Goal: Information Seeking & Learning: Learn about a topic

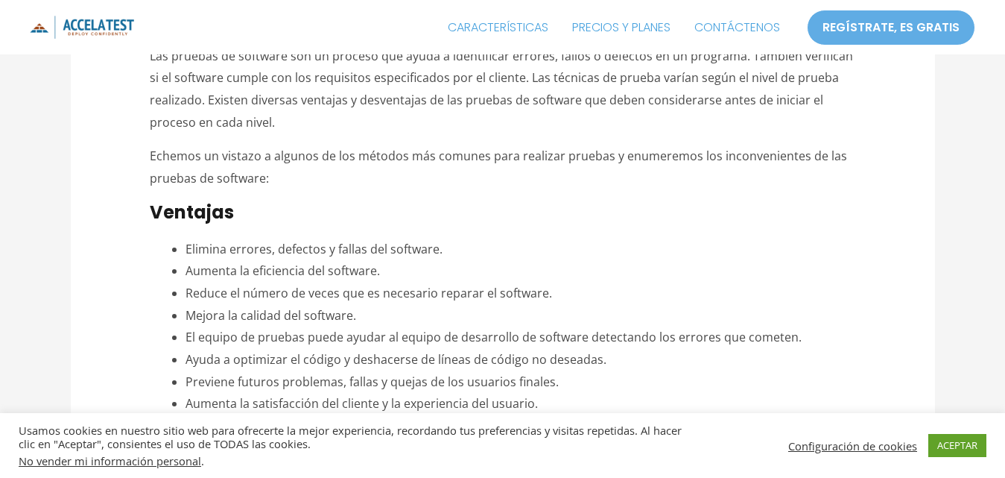
scroll to position [596, 0]
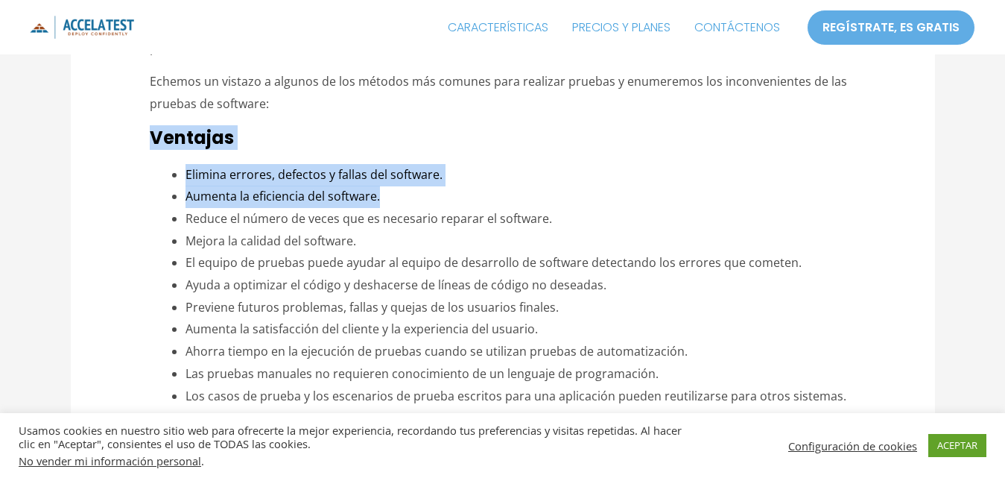
drag, startPoint x: 152, startPoint y: 132, endPoint x: 406, endPoint y: 196, distance: 262.0
copy div "Ventajas Elimina errores, defectos y fallas del software. Aumenta la eficiencia…"
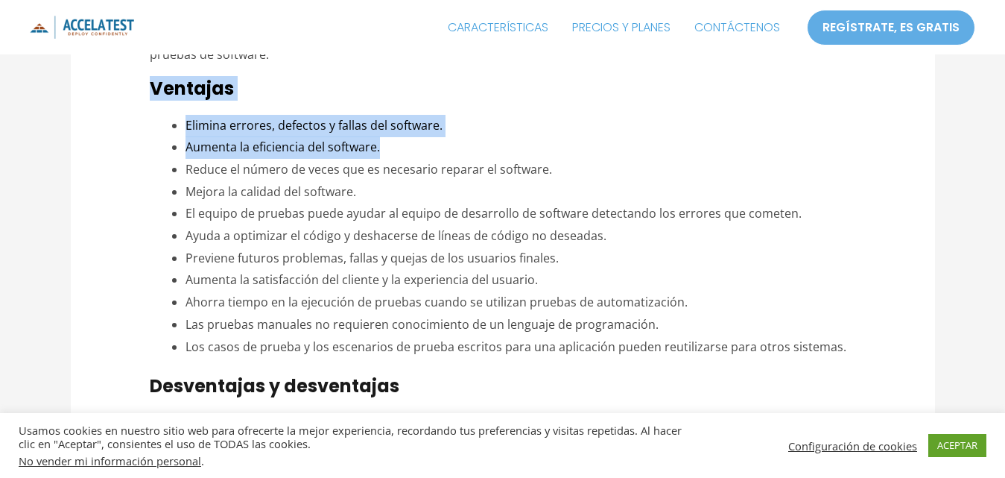
scroll to position [670, 0]
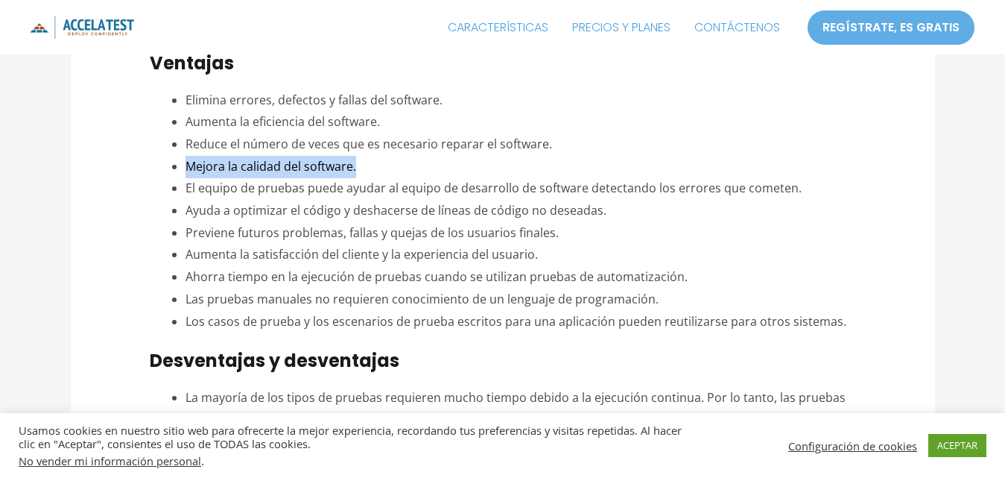
drag, startPoint x: 182, startPoint y: 169, endPoint x: 413, endPoint y: 167, distance: 231.0
copy font "Mejora la calidad del software."
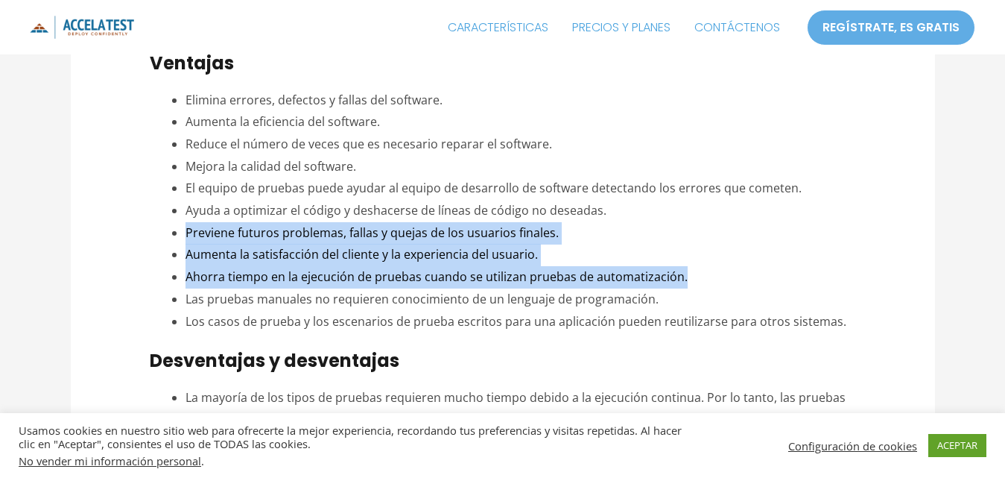
drag, startPoint x: 181, startPoint y: 230, endPoint x: 683, endPoint y: 270, distance: 503.7
copy ul "Previene futuros problemas, fallas y quejas de los usuarios finales. Aumenta la…"
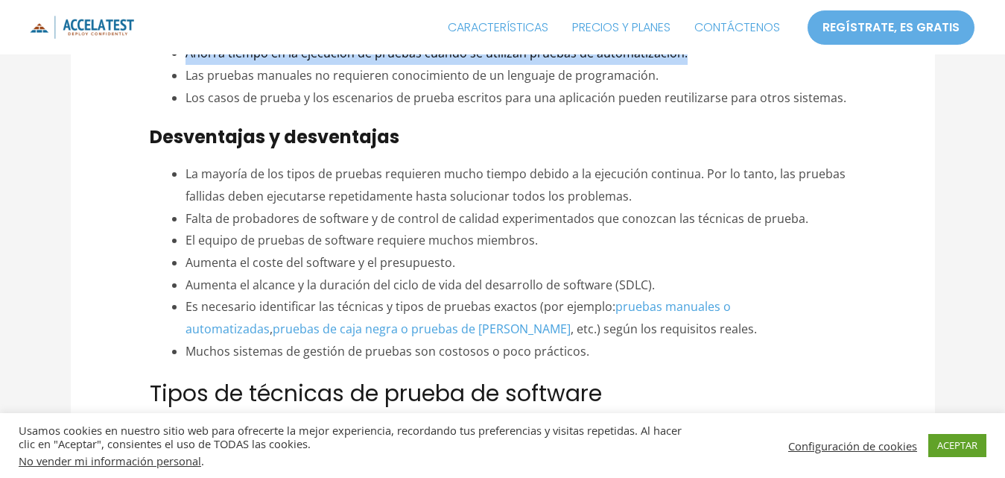
scroll to position [968, 0]
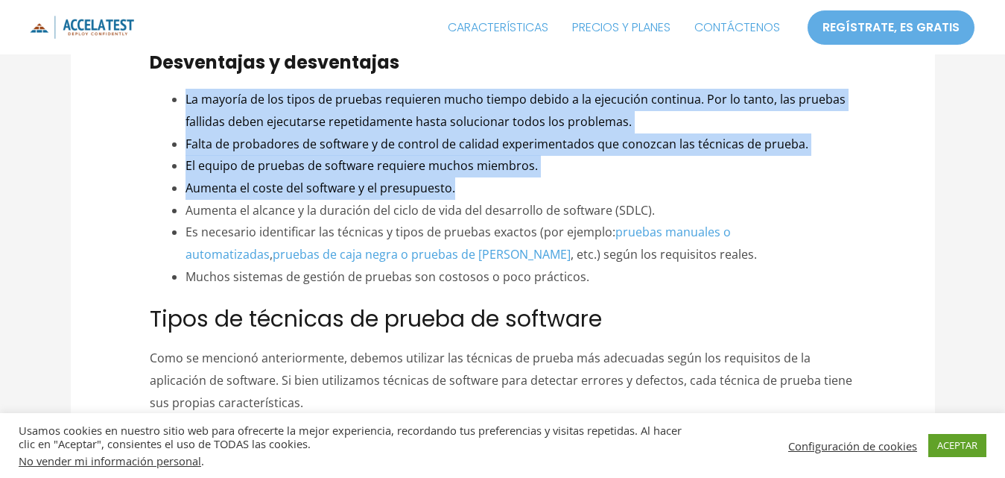
drag, startPoint x: 159, startPoint y: 86, endPoint x: 467, endPoint y: 195, distance: 326.3
copy ul "La mayoría de los tipos de pruebas requieren mucho tiempo debido a la ejecución…"
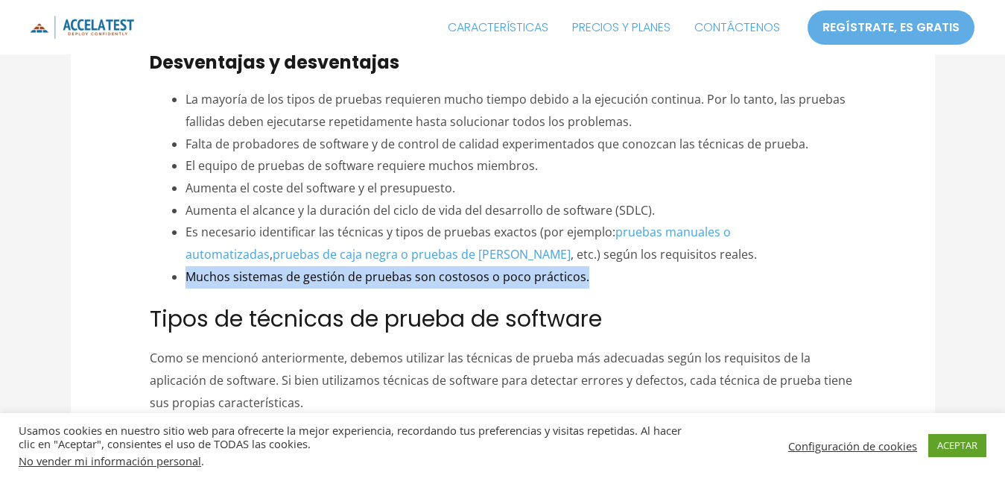
drag, startPoint x: 149, startPoint y: 279, endPoint x: 802, endPoint y: 278, distance: 653.3
copy font "Muchos sistemas de gestión de pruebas son costosos o poco prácticos."
